Goal: Task Accomplishment & Management: Manage account settings

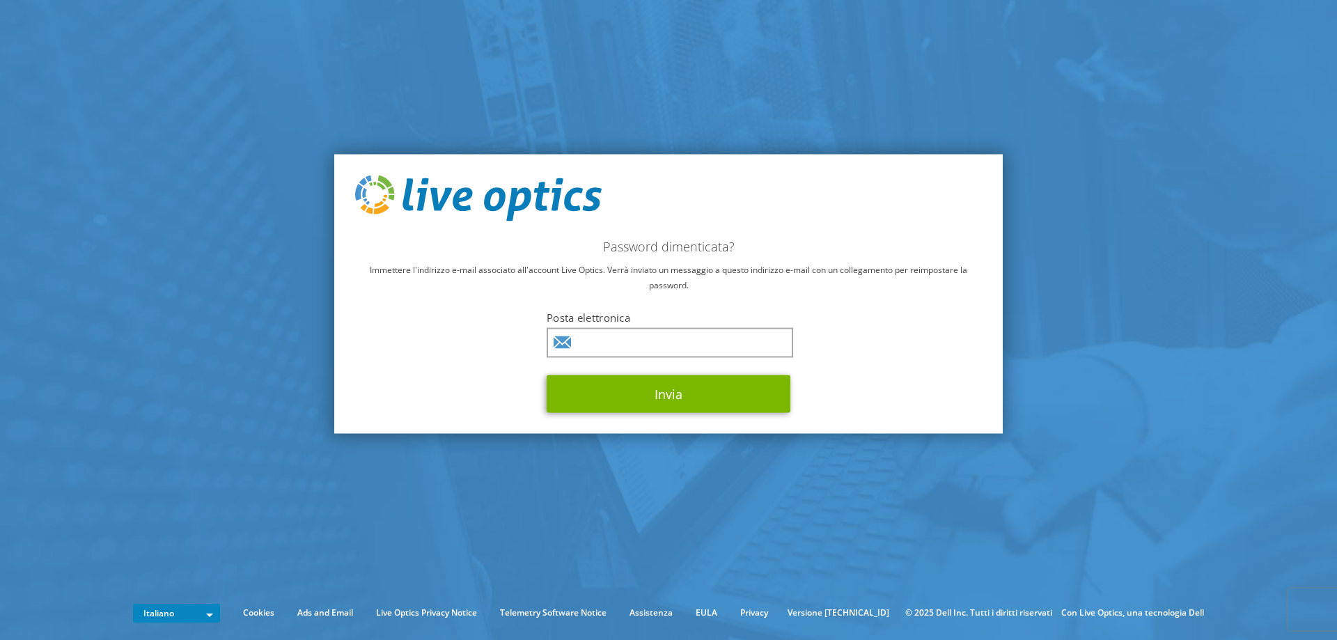
click at [661, 346] on input "text" at bounding box center [670, 342] width 247 height 30
type input "silvano.ferraro@longwave.it"
click at [547, 375] on button "Invia" at bounding box center [669, 394] width 244 height 38
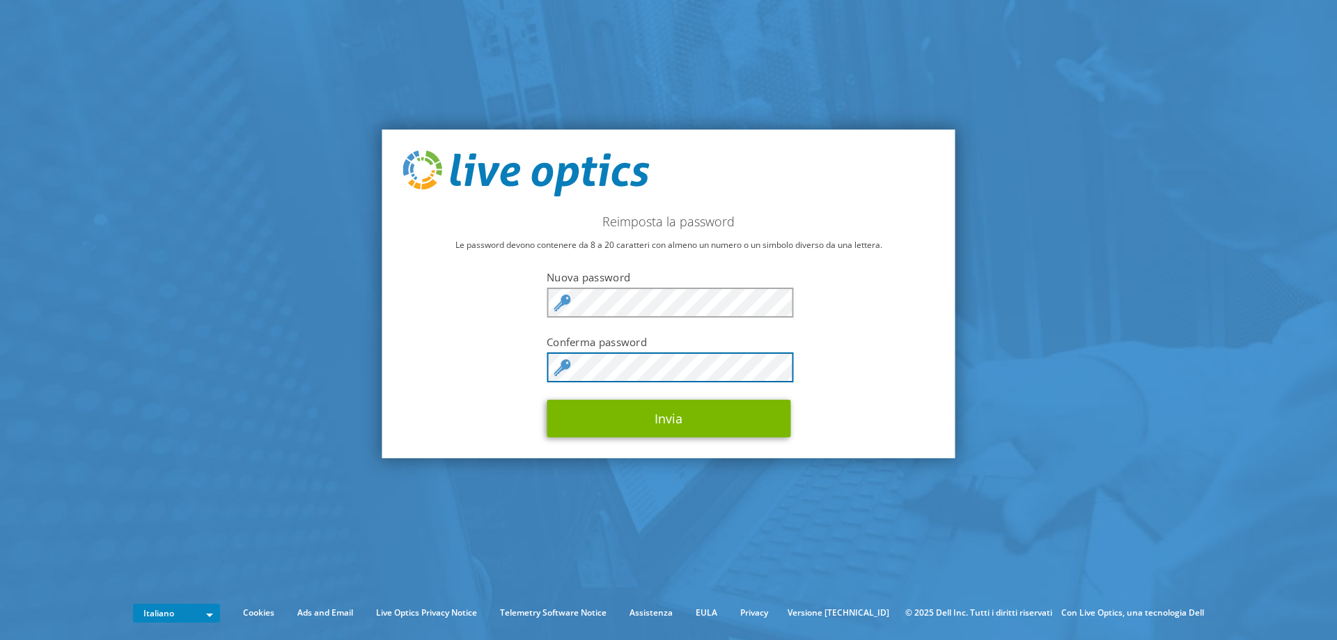
click at [547, 400] on button "Invia" at bounding box center [669, 419] width 244 height 38
